Goal: Find specific page/section: Find specific page/section

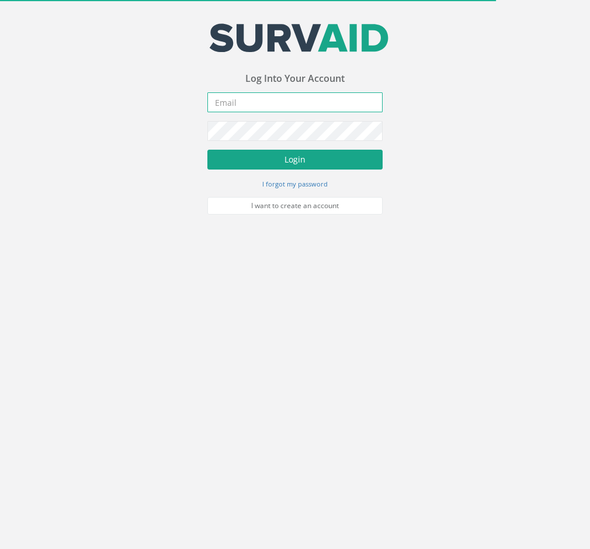
type input "[EMAIL_ADDRESS][DOMAIN_NAME]"
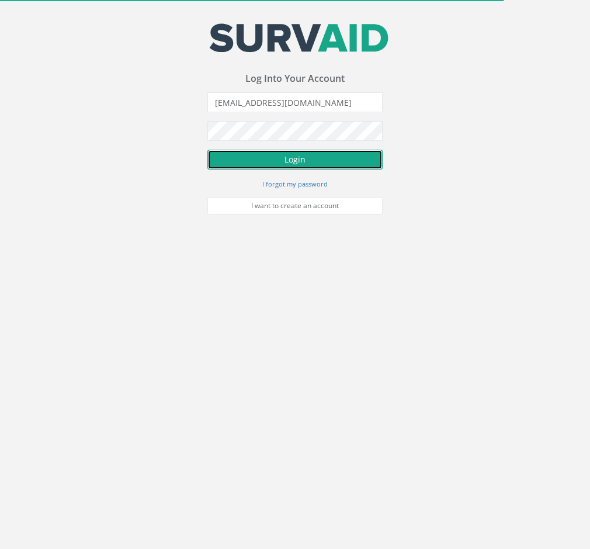
click at [260, 165] on button "Login" at bounding box center [295, 160] width 175 height 20
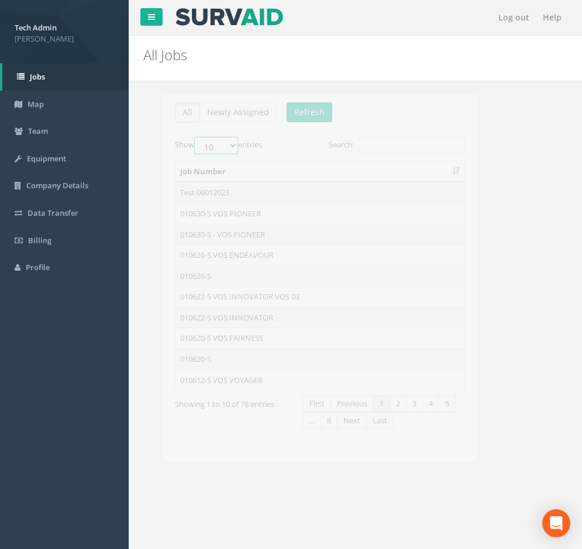
click at [218, 143] on select "10 25 50 100" at bounding box center [196, 146] width 44 height 18
select select "25"
click at [176, 137] on select "10 25 50 100" at bounding box center [196, 146] width 44 height 18
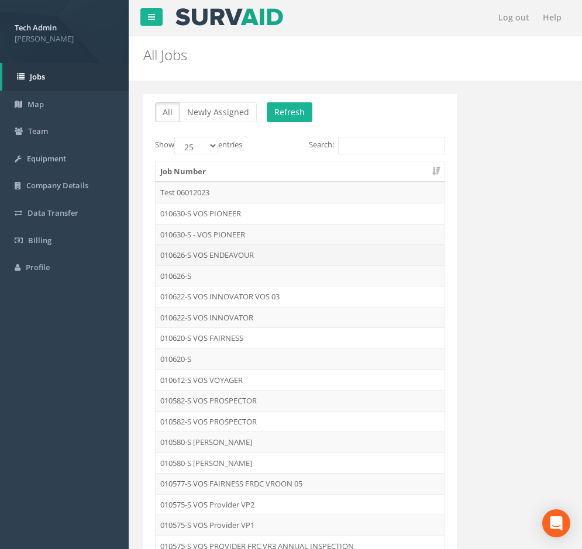
click at [217, 256] on td "010626-S VOS ENDEAVOUR" at bounding box center [299, 254] width 289 height 21
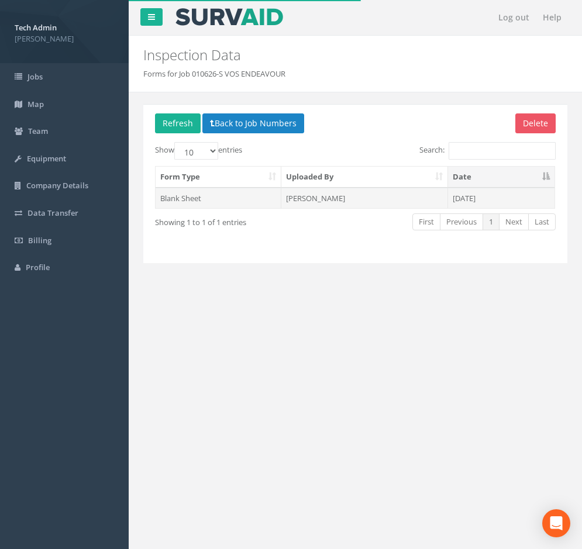
click at [331, 201] on td "[PERSON_NAME]" at bounding box center [364, 198] width 166 height 21
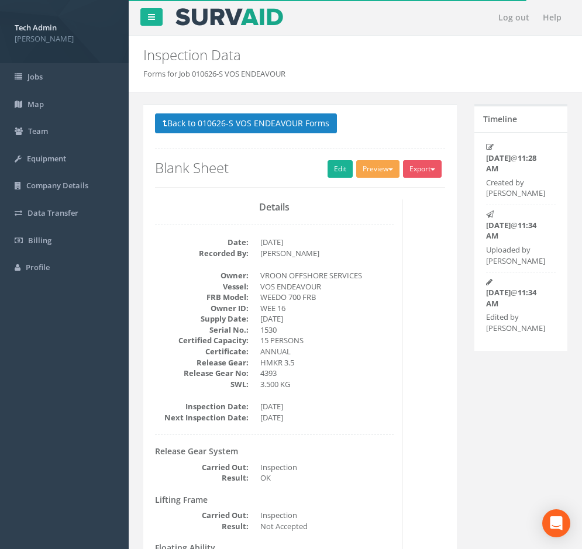
click at [379, 174] on button "Preview" at bounding box center [377, 169] width 43 height 18
click at [371, 192] on link "Blank Checklist" at bounding box center [356, 193] width 89 height 18
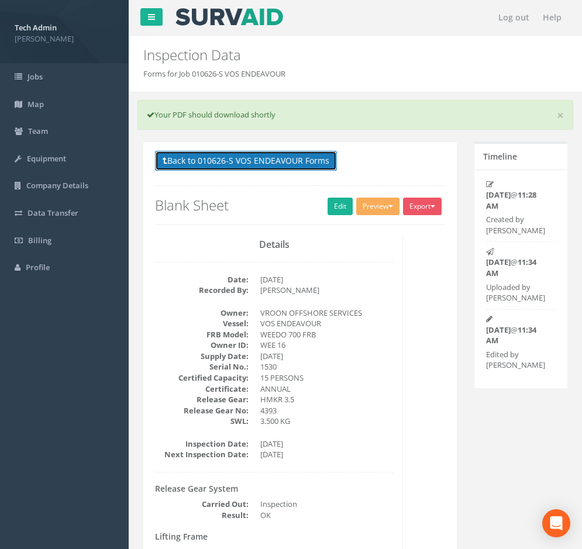
click at [246, 161] on button "Back to 010626-S VOS ENDEAVOUR Forms" at bounding box center [246, 161] width 182 height 20
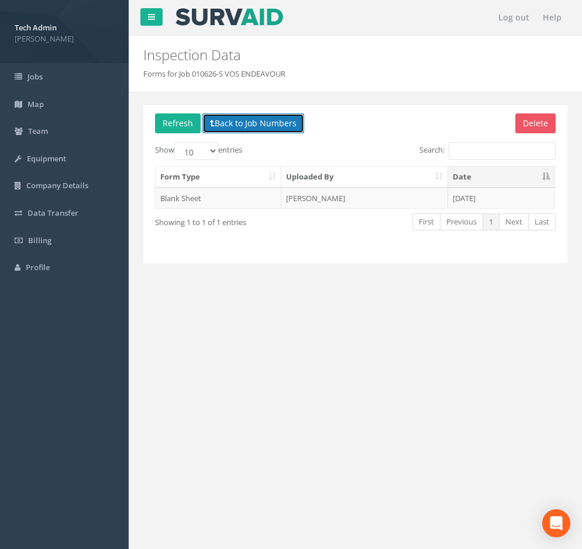
click at [236, 127] on button "Back to Job Numbers" at bounding box center [253, 123] width 102 height 20
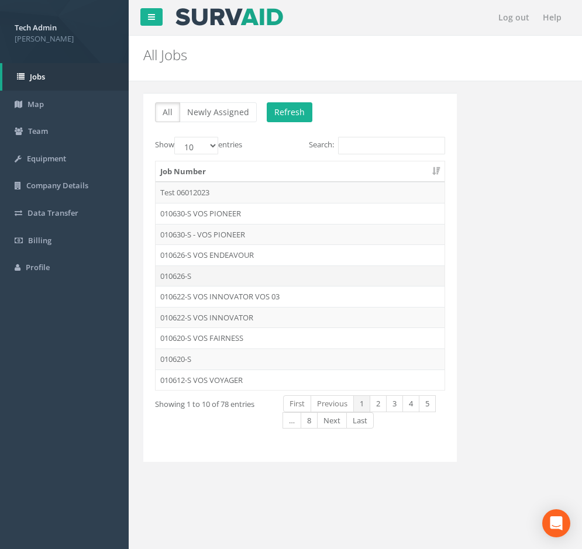
click at [233, 274] on td "010626-S" at bounding box center [299, 275] width 289 height 21
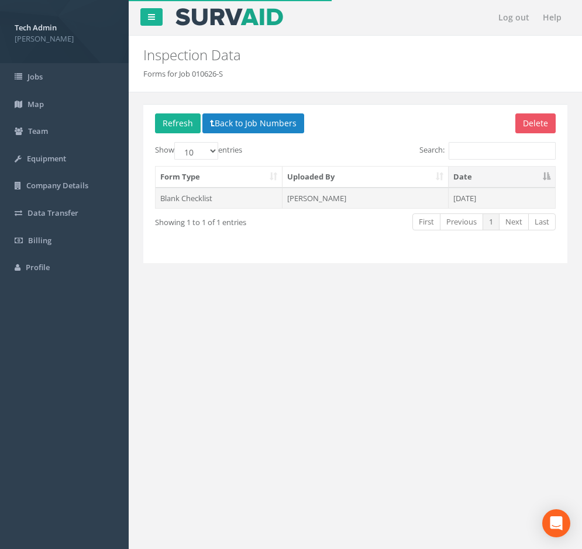
click at [307, 202] on td "[PERSON_NAME]" at bounding box center [364, 198] width 165 height 21
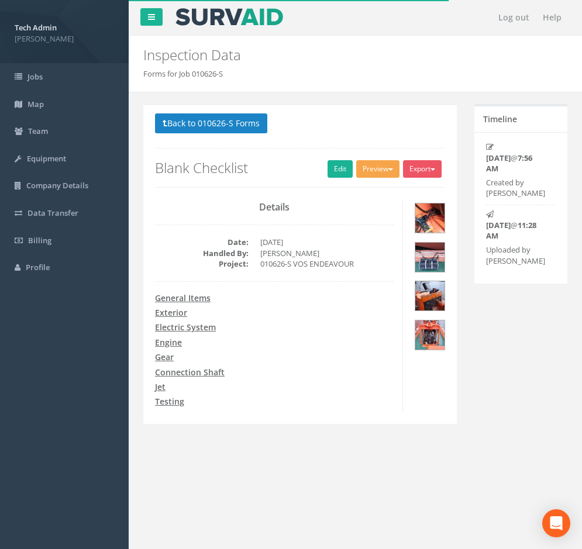
click at [370, 174] on button "Preview" at bounding box center [377, 169] width 43 height 18
click at [358, 198] on link "Blank Checklist" at bounding box center [356, 193] width 89 height 18
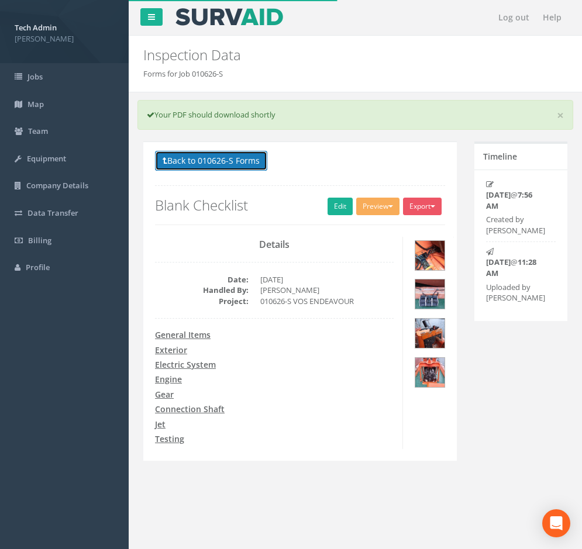
click at [227, 157] on button "Back to 010626-S Forms" at bounding box center [211, 161] width 112 height 20
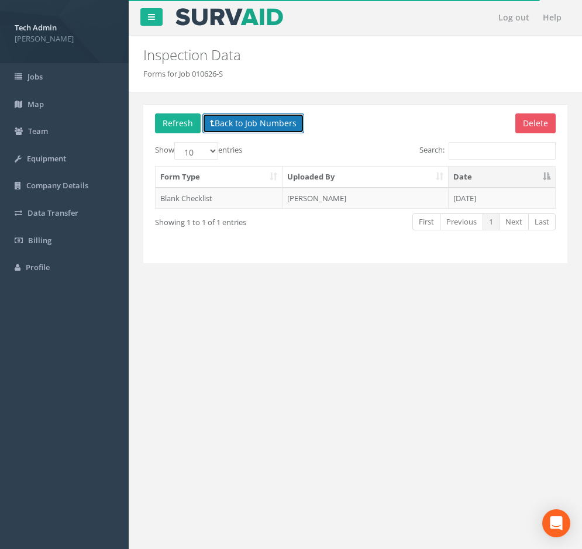
click at [236, 129] on button "Back to Job Numbers" at bounding box center [253, 123] width 102 height 20
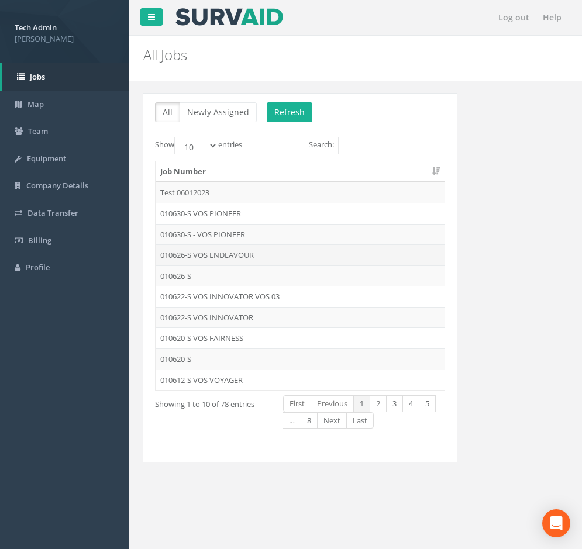
click at [218, 252] on td "010626-S VOS ENDEAVOUR" at bounding box center [299, 254] width 289 height 21
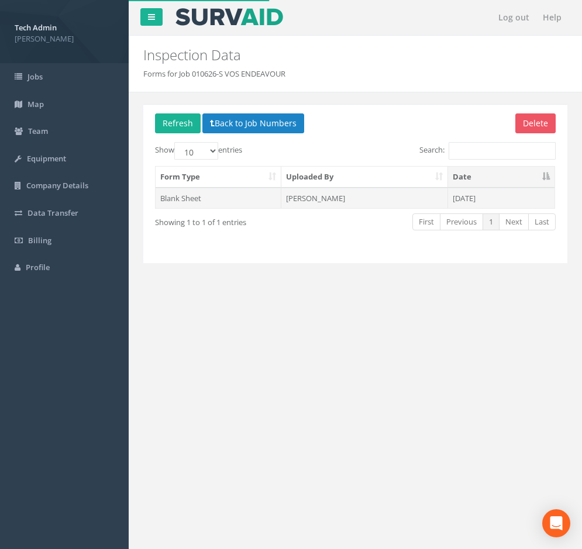
click at [312, 202] on td "[PERSON_NAME]" at bounding box center [364, 198] width 166 height 21
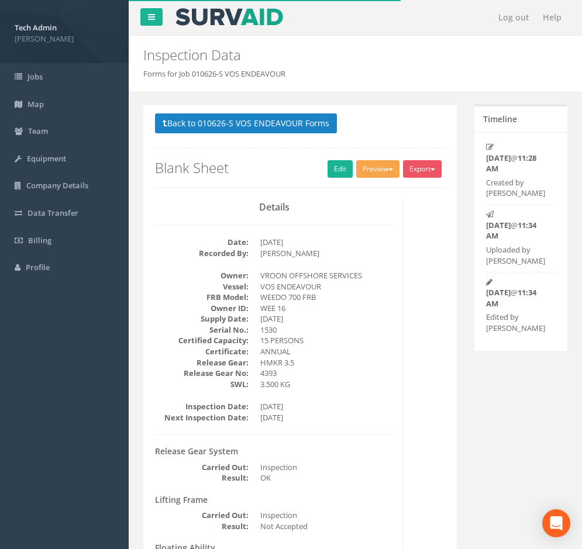
click at [370, 173] on button "Preview" at bounding box center [377, 169] width 43 height 18
click at [345, 195] on link "Blank Checklist" at bounding box center [356, 193] width 89 height 18
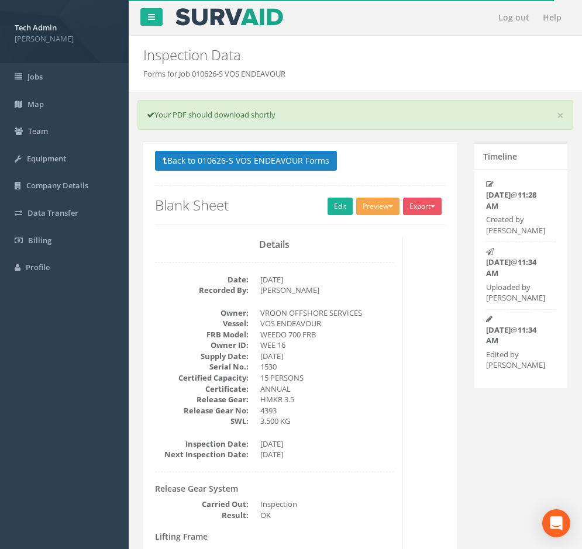
click at [372, 206] on button "Preview" at bounding box center [377, 207] width 43 height 18
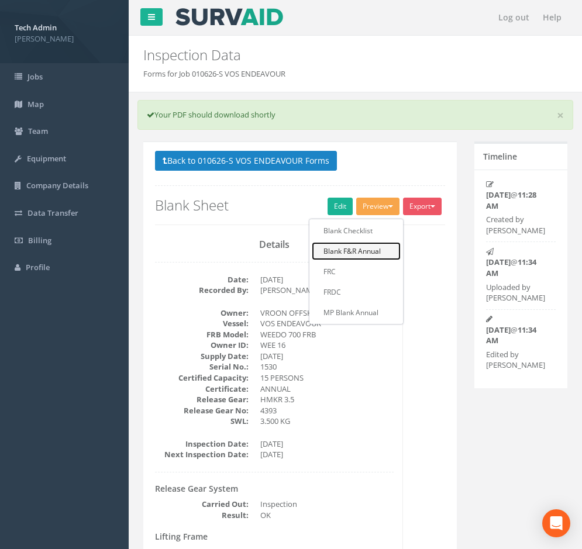
click at [354, 250] on link "Blank F&R Annual" at bounding box center [356, 251] width 89 height 18
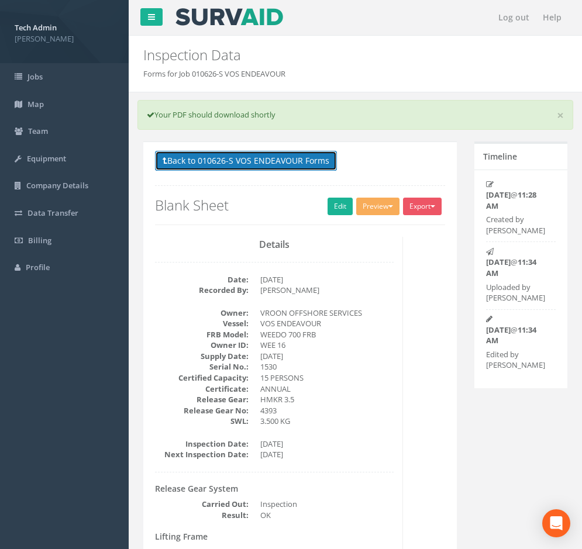
click at [258, 159] on button "Back to 010626-S VOS ENDEAVOUR Forms" at bounding box center [246, 161] width 182 height 20
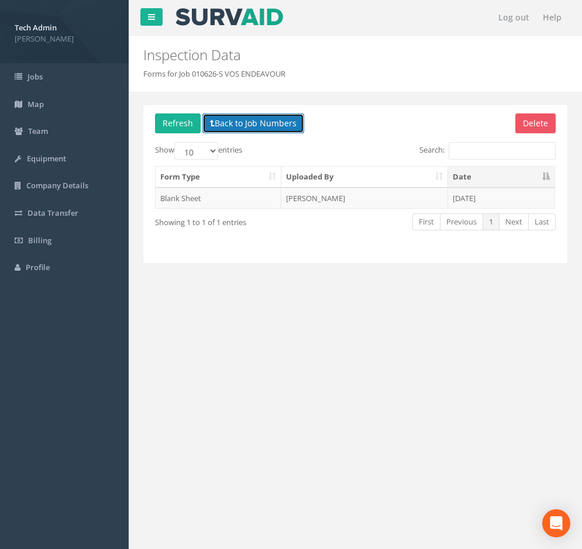
click at [248, 118] on button "Back to Job Numbers" at bounding box center [253, 123] width 102 height 20
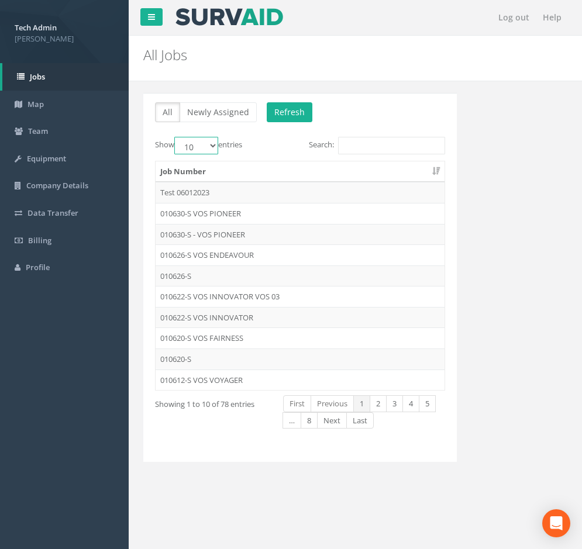
click at [212, 145] on select "10 25 50 100" at bounding box center [196, 146] width 44 height 18
select select "25"
click at [176, 137] on select "10 25 50 100" at bounding box center [196, 146] width 44 height 18
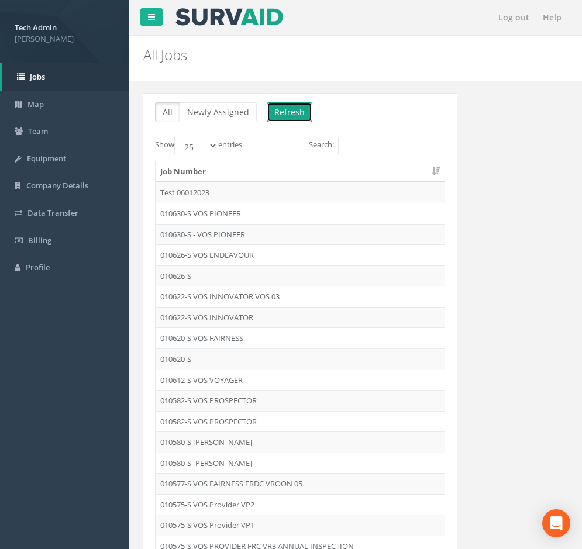
click at [277, 115] on button "Refresh" at bounding box center [290, 112] width 46 height 20
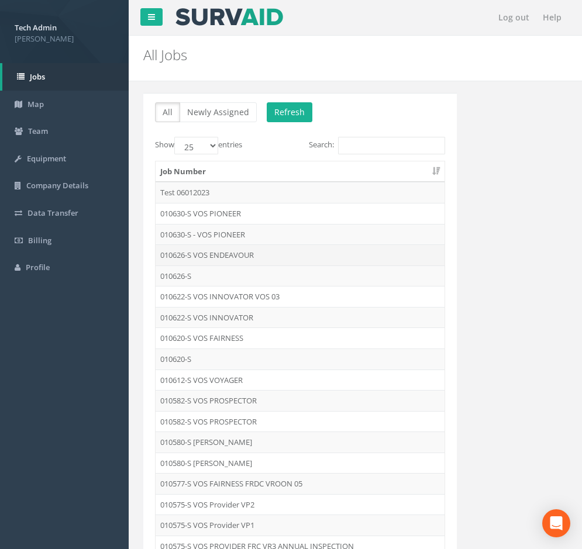
click at [218, 255] on td "010626-S VOS ENDEAVOUR" at bounding box center [299, 254] width 289 height 21
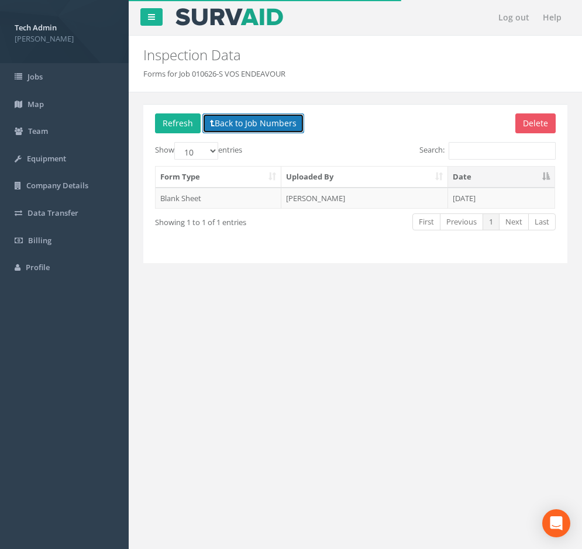
click at [212, 129] on button "Back to Job Numbers" at bounding box center [253, 123] width 102 height 20
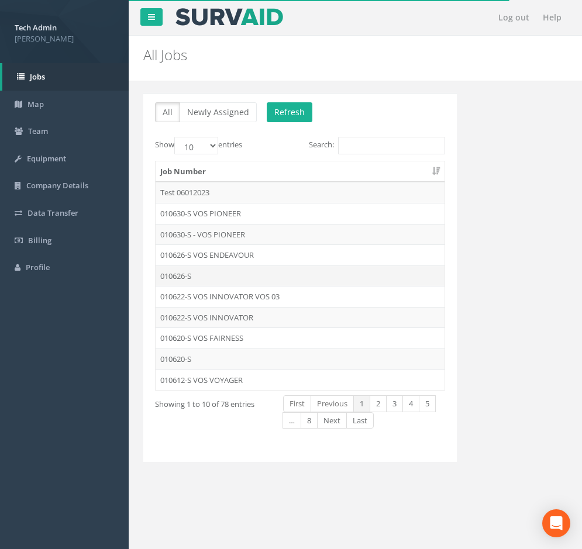
click at [210, 274] on td "010626-S" at bounding box center [299, 275] width 289 height 21
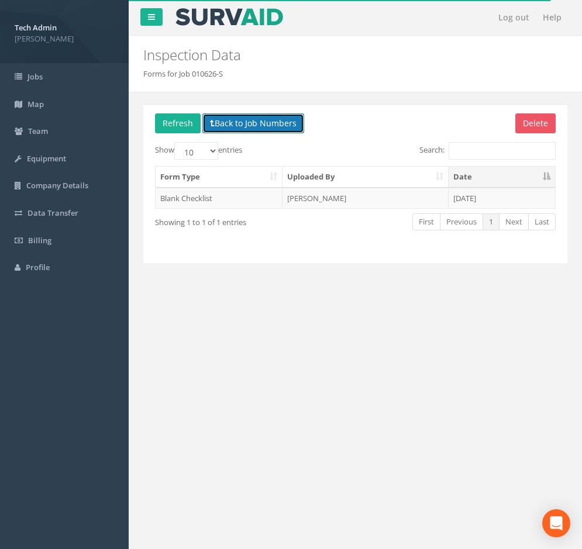
click at [230, 127] on button "Back to Job Numbers" at bounding box center [253, 123] width 102 height 20
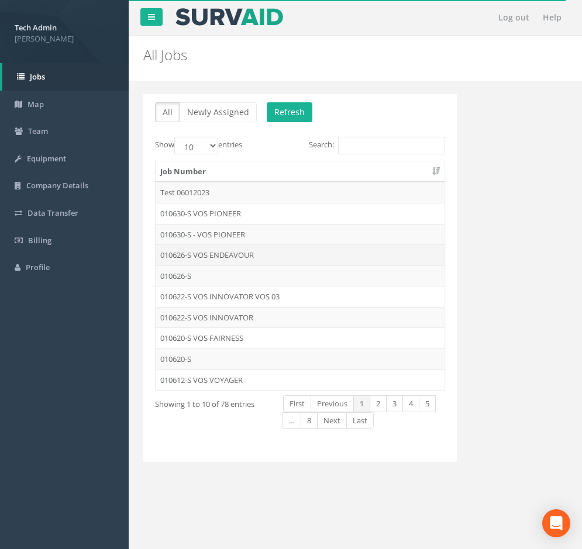
click at [222, 253] on td "010626-S VOS ENDEAVOUR" at bounding box center [299, 254] width 289 height 21
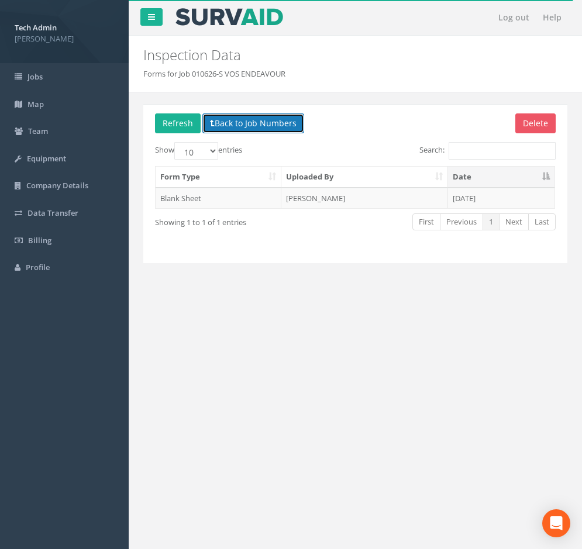
click at [230, 123] on button "Back to Job Numbers" at bounding box center [253, 123] width 102 height 20
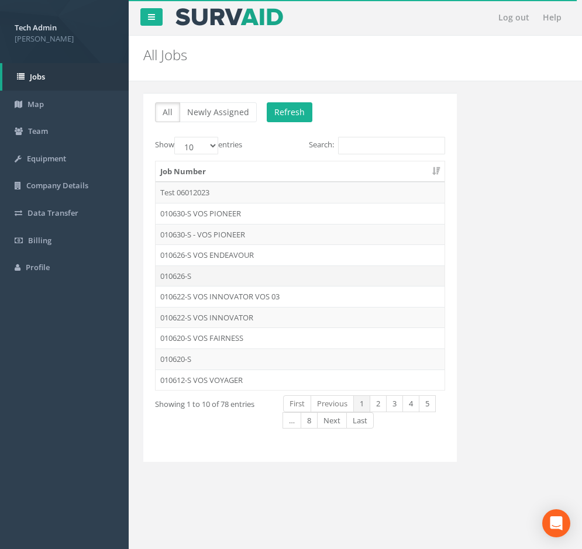
click at [201, 276] on td "010626-S" at bounding box center [299, 275] width 289 height 21
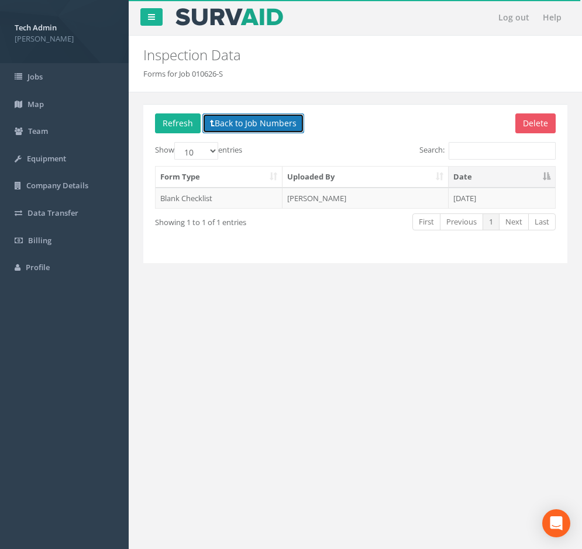
click at [238, 126] on button "Back to Job Numbers" at bounding box center [253, 123] width 102 height 20
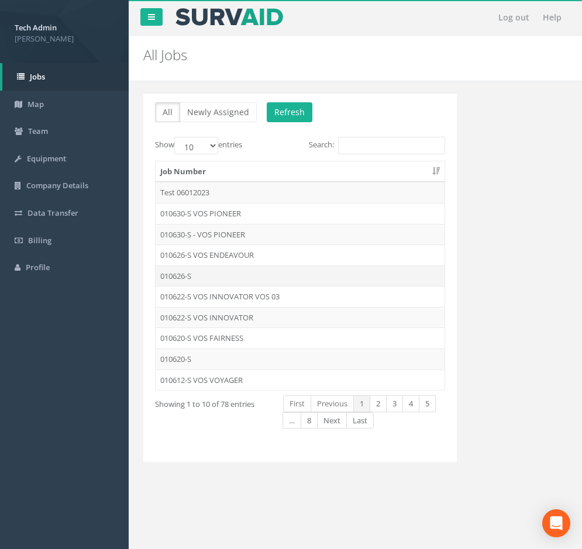
click at [240, 279] on td "010626-S" at bounding box center [299, 275] width 289 height 21
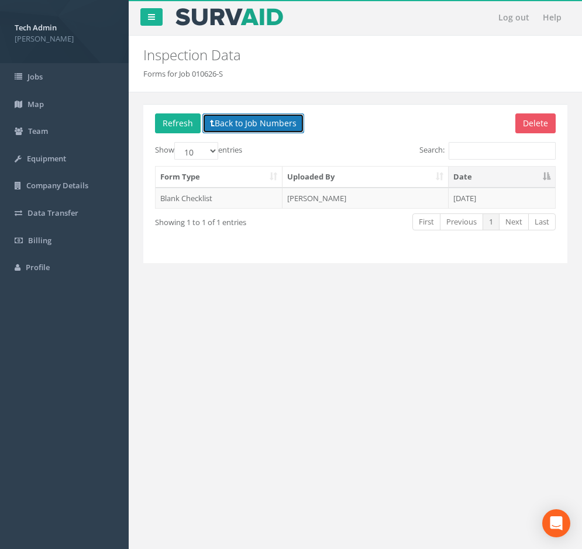
click at [236, 113] on button "Back to Job Numbers" at bounding box center [253, 123] width 102 height 20
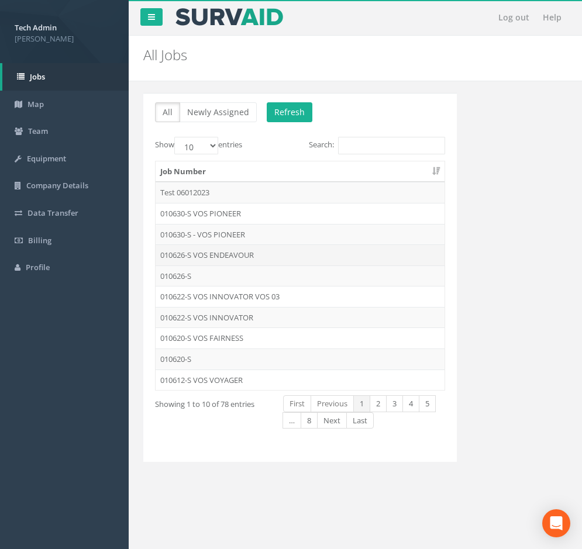
click at [230, 258] on td "010626-S VOS ENDEAVOUR" at bounding box center [299, 254] width 289 height 21
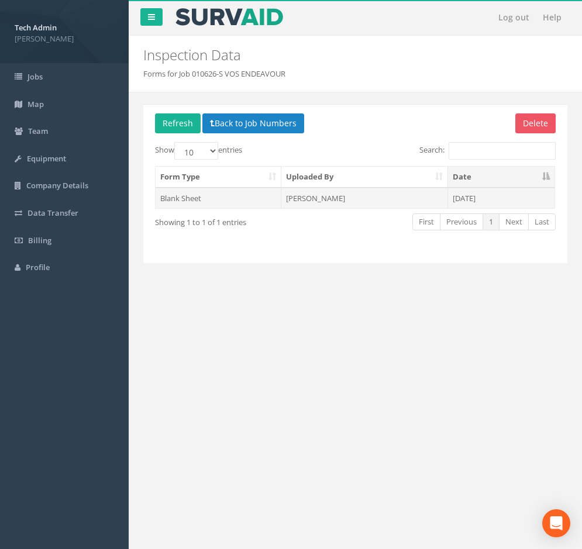
click at [307, 196] on td "[PERSON_NAME]" at bounding box center [364, 198] width 166 height 21
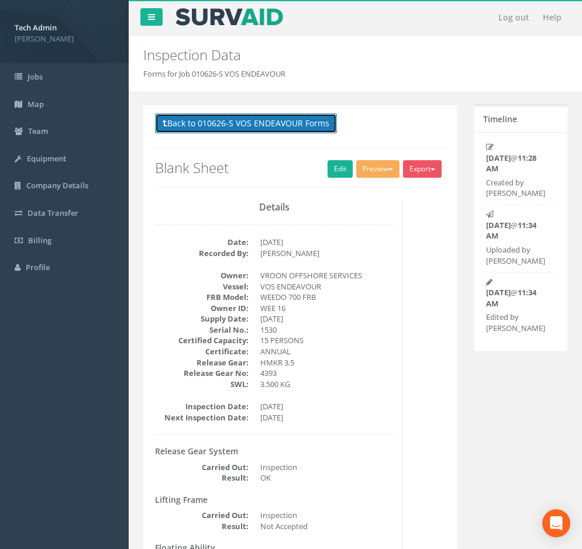
click at [218, 128] on button "Back to 010626-S VOS ENDEAVOUR Forms" at bounding box center [246, 123] width 182 height 20
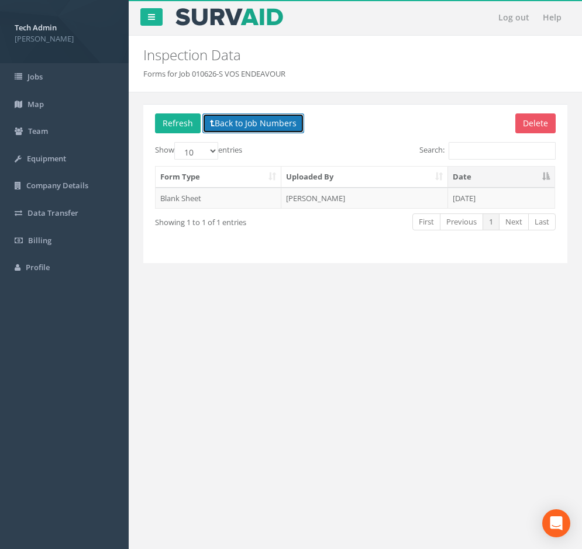
click at [219, 129] on button "Back to Job Numbers" at bounding box center [253, 123] width 102 height 20
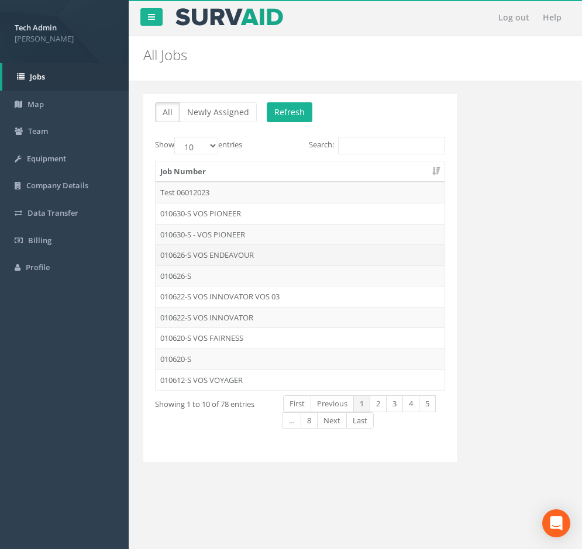
click at [236, 256] on td "010626-S VOS ENDEAVOUR" at bounding box center [299, 254] width 289 height 21
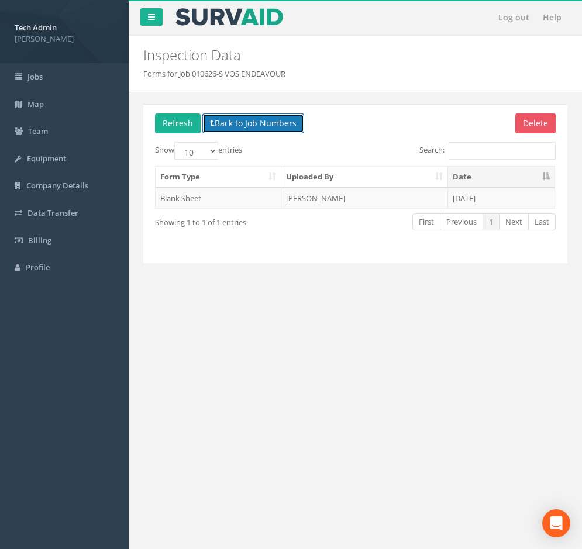
click at [253, 130] on button "Back to Job Numbers" at bounding box center [253, 123] width 102 height 20
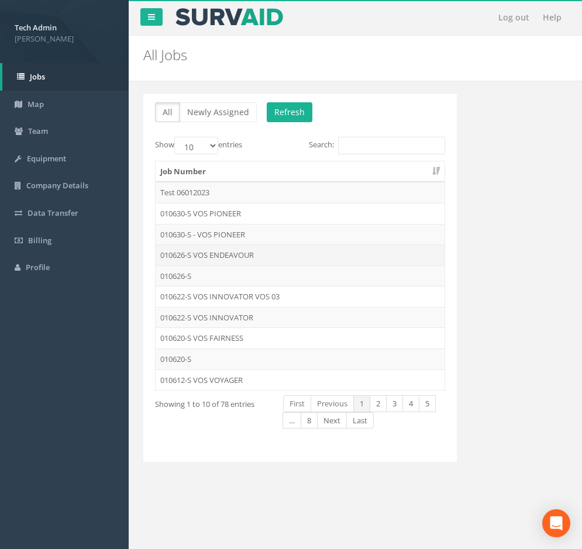
click at [213, 262] on td "010626-S VOS ENDEAVOUR" at bounding box center [299, 254] width 289 height 21
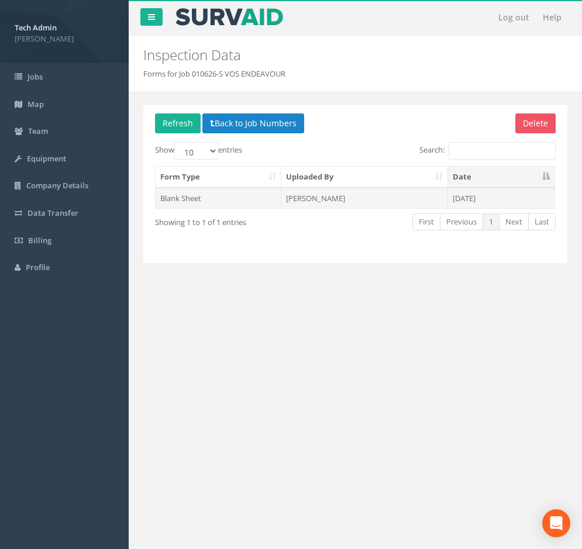
click at [304, 199] on td "[PERSON_NAME]" at bounding box center [364, 198] width 166 height 21
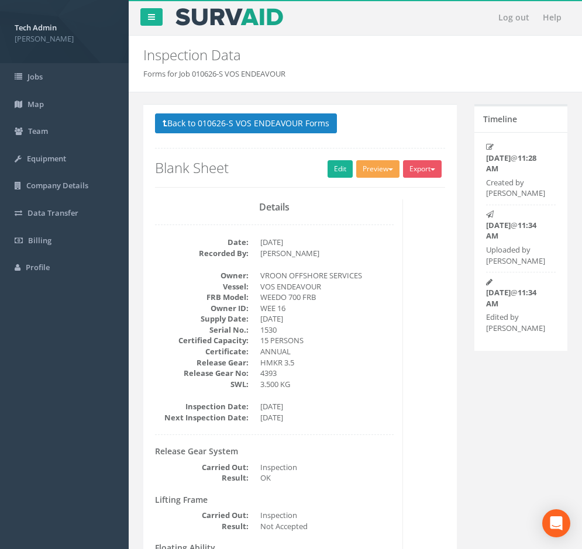
click at [386, 174] on button "Preview" at bounding box center [377, 169] width 43 height 18
click at [357, 281] on link "MP Blank Annual" at bounding box center [356, 275] width 89 height 18
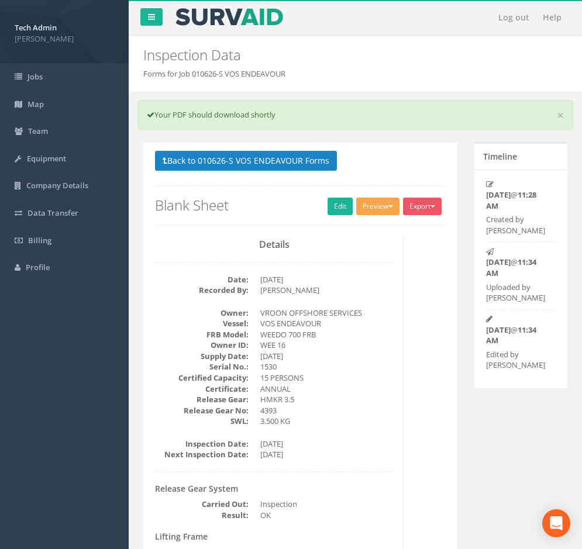
click at [371, 215] on button "Preview" at bounding box center [377, 207] width 43 height 18
click at [362, 314] on link "MP Blank Annual" at bounding box center [356, 312] width 89 height 18
click at [334, 211] on link "Edit" at bounding box center [339, 207] width 25 height 18
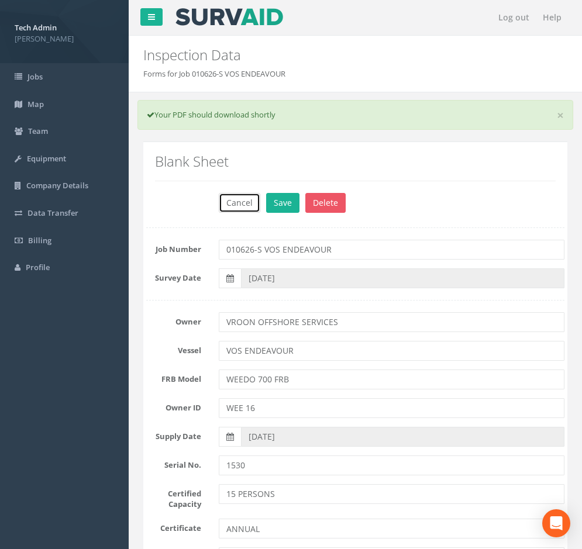
click at [246, 206] on button "Cancel" at bounding box center [240, 203] width 42 height 20
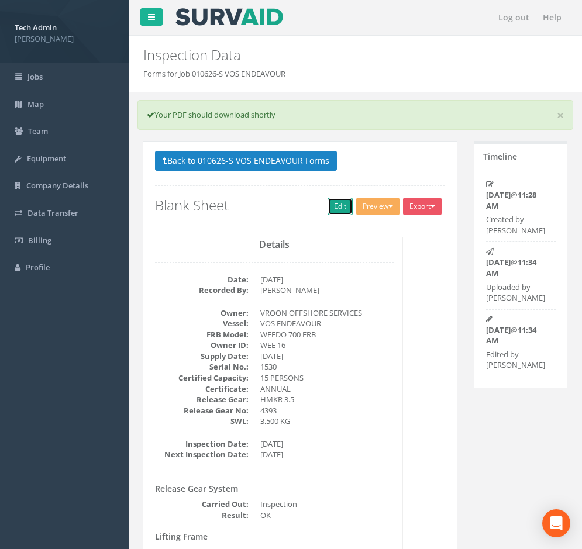
click at [342, 210] on link "Edit" at bounding box center [339, 207] width 25 height 18
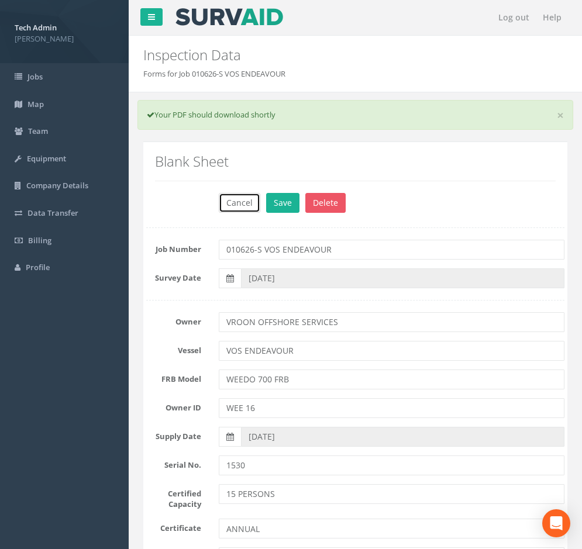
click at [240, 205] on button "Cancel" at bounding box center [240, 203] width 42 height 20
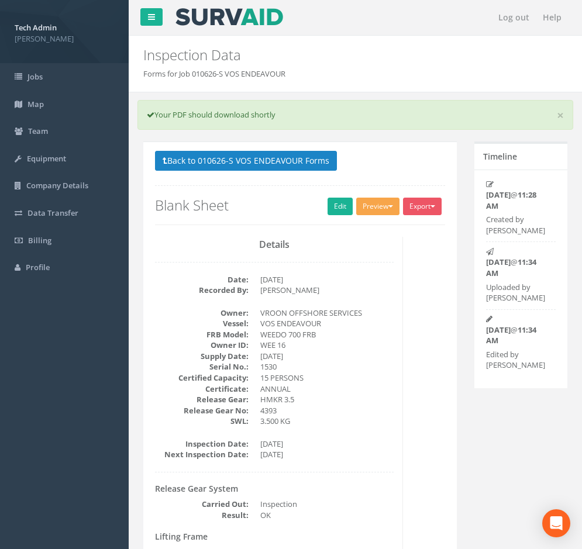
click at [388, 211] on button "Preview" at bounding box center [377, 207] width 43 height 18
click at [353, 313] on link "MP Blank Annual" at bounding box center [356, 312] width 89 height 18
